Goal: Task Accomplishment & Management: Use online tool/utility

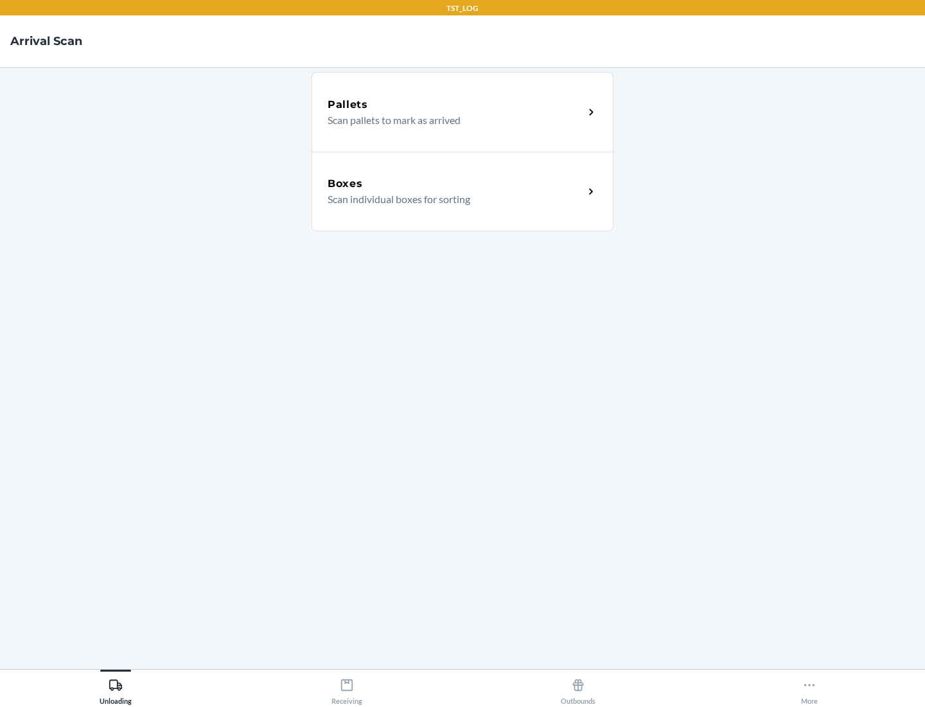
click at [455, 184] on div "Boxes" at bounding box center [456, 183] width 256 height 15
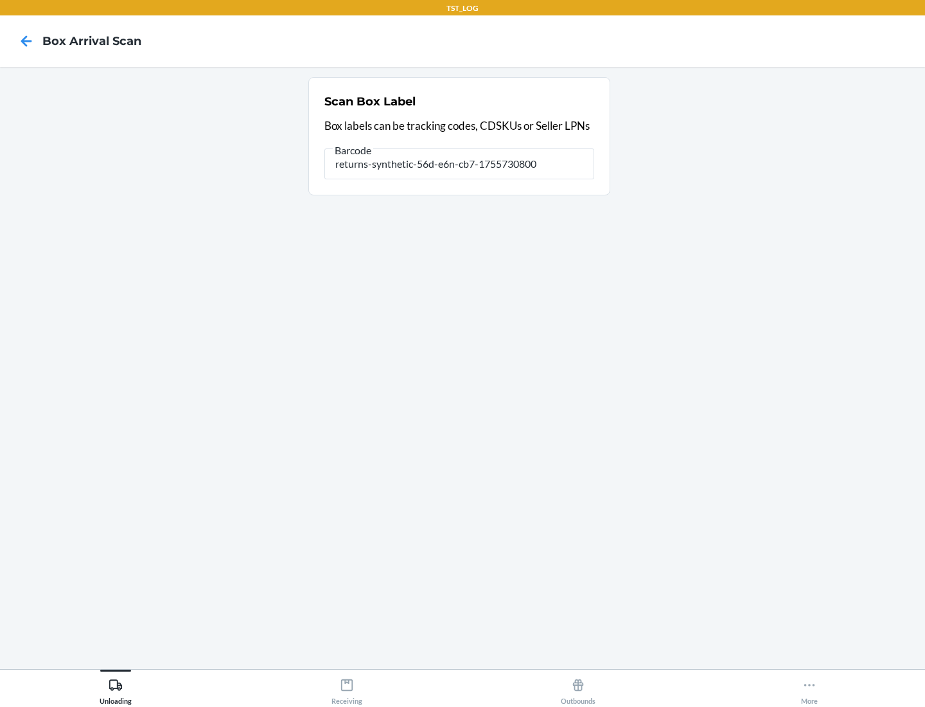
type input "returns-synthetic-56d-e6n-cb7-1755730800"
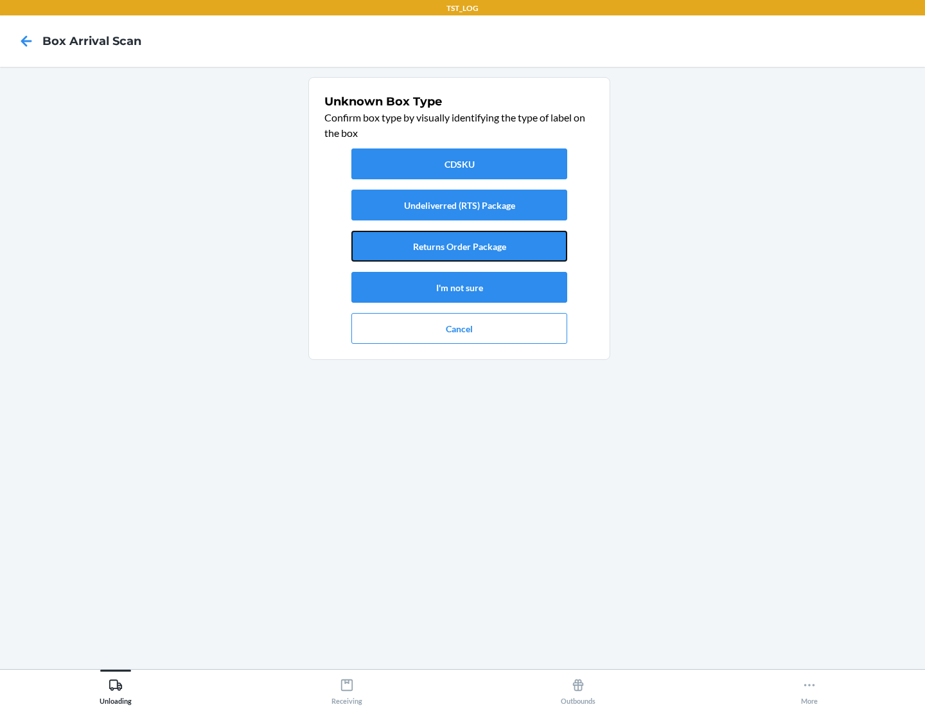
click at [459, 246] on button "Returns Order Package" at bounding box center [459, 246] width 216 height 31
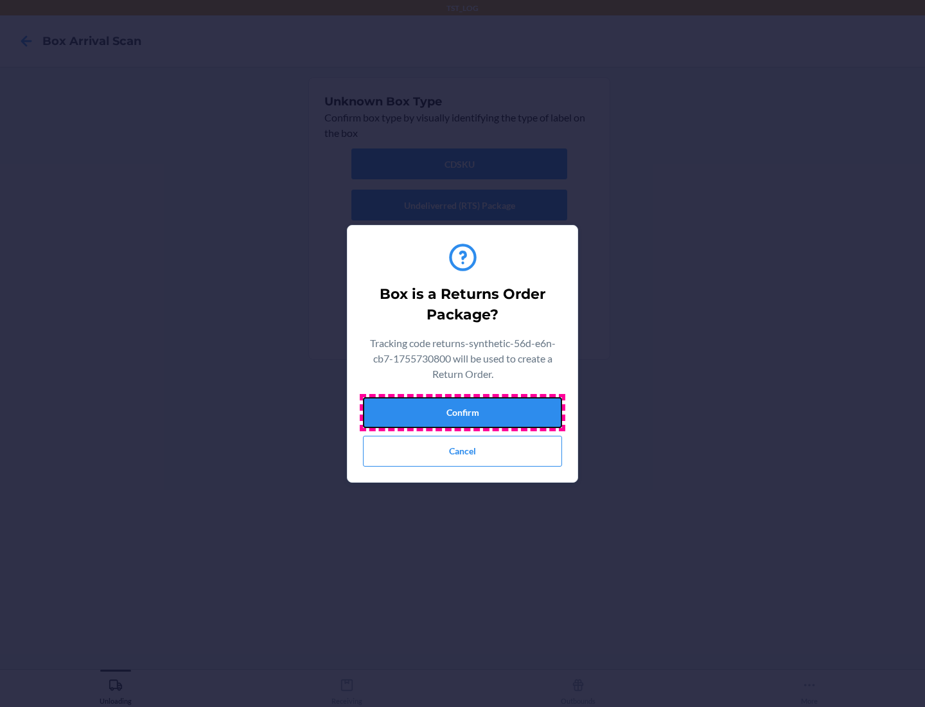
click at [462, 412] on button "Confirm" at bounding box center [462, 412] width 199 height 31
